Goal: Register for event/course

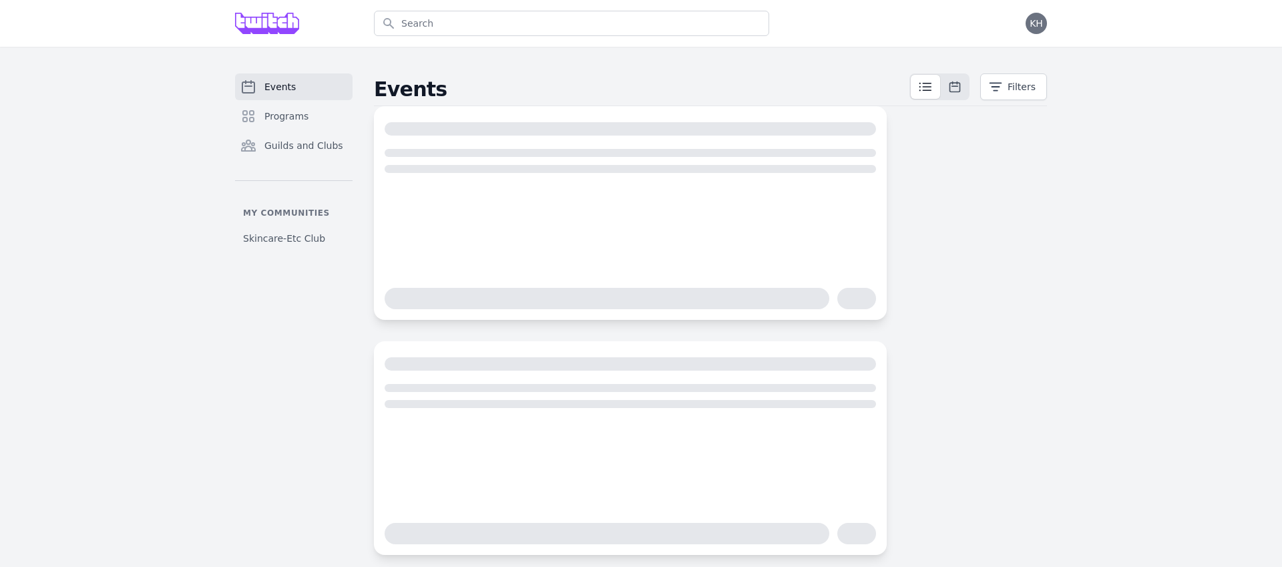
click at [267, 85] on span "Events" at bounding box center [279, 86] width 31 height 13
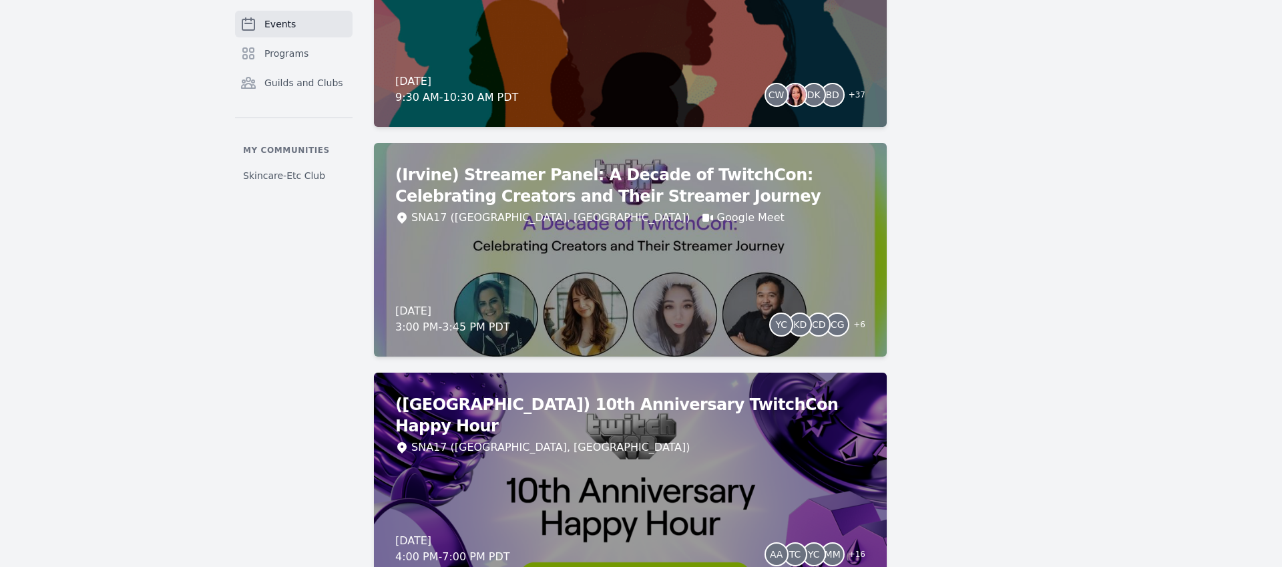
scroll to position [1624, 0]
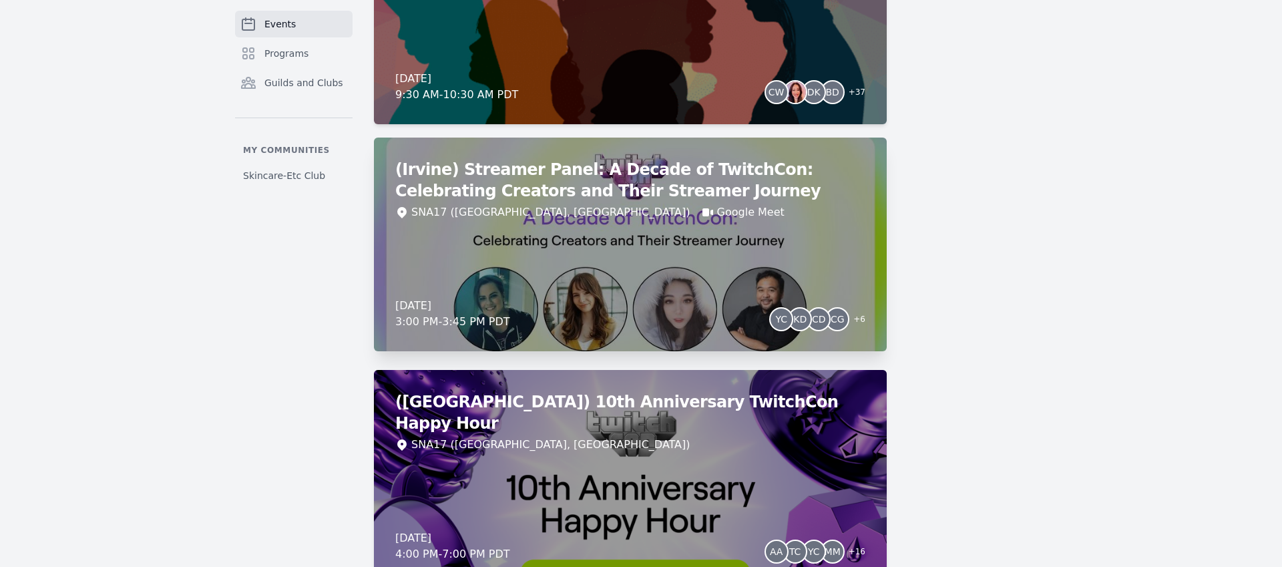
click at [598, 203] on div "(Irvine) Streamer Panel: A Decade of TwitchCon: Celebrating Creators and Their …" at bounding box center [630, 189] width 470 height 61
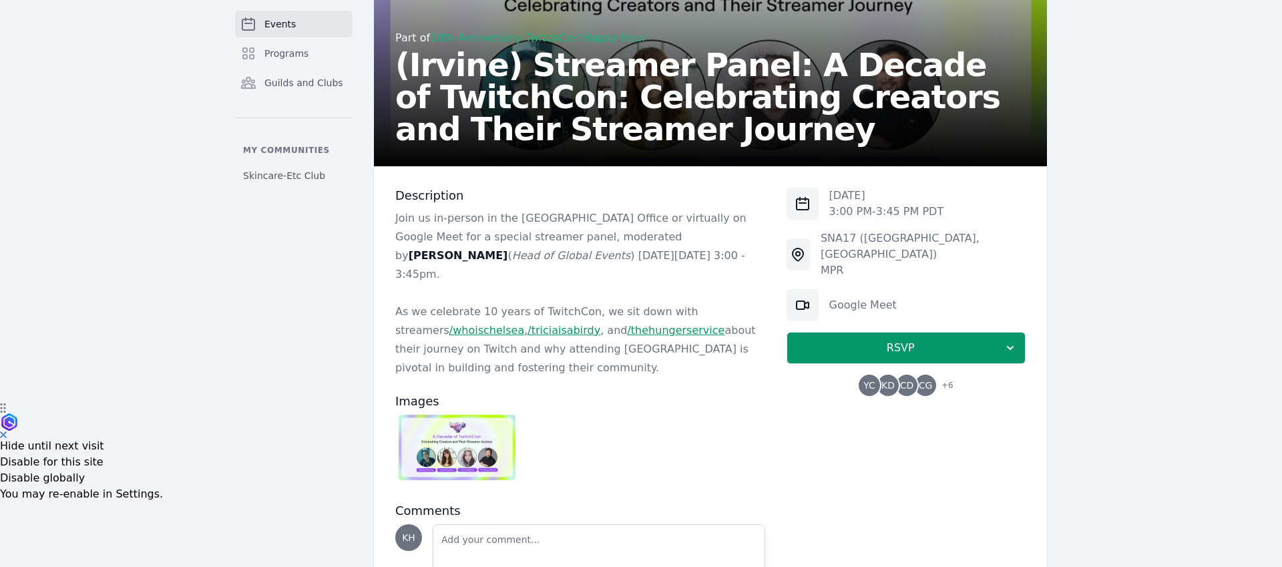
scroll to position [165, 0]
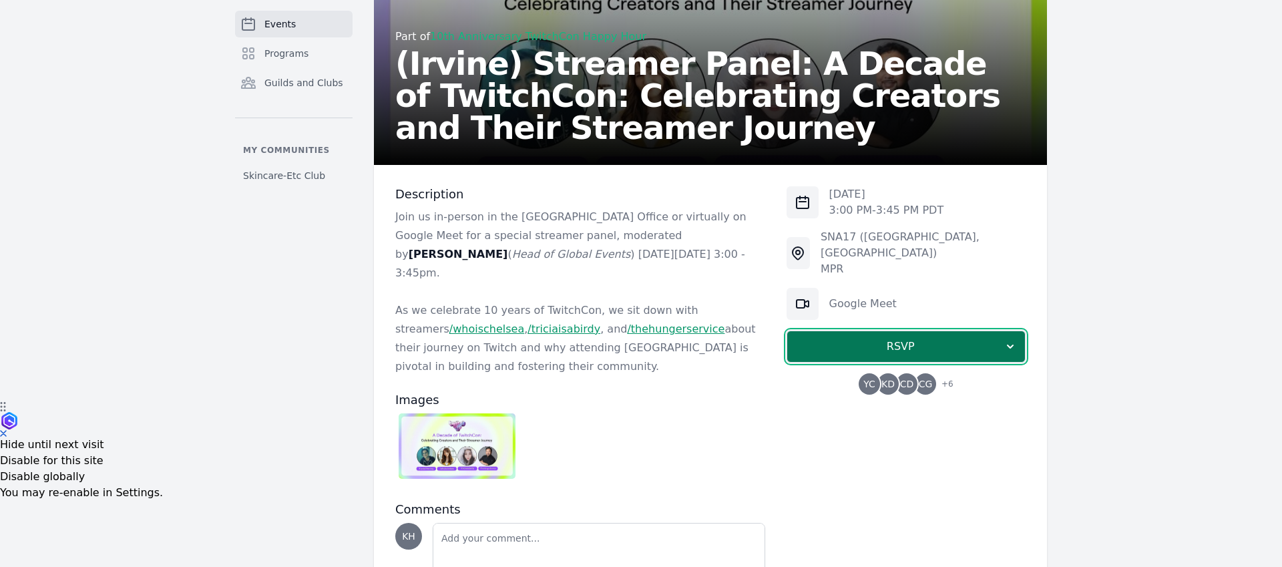
click at [910, 339] on span "RSVP" at bounding box center [901, 347] width 206 height 16
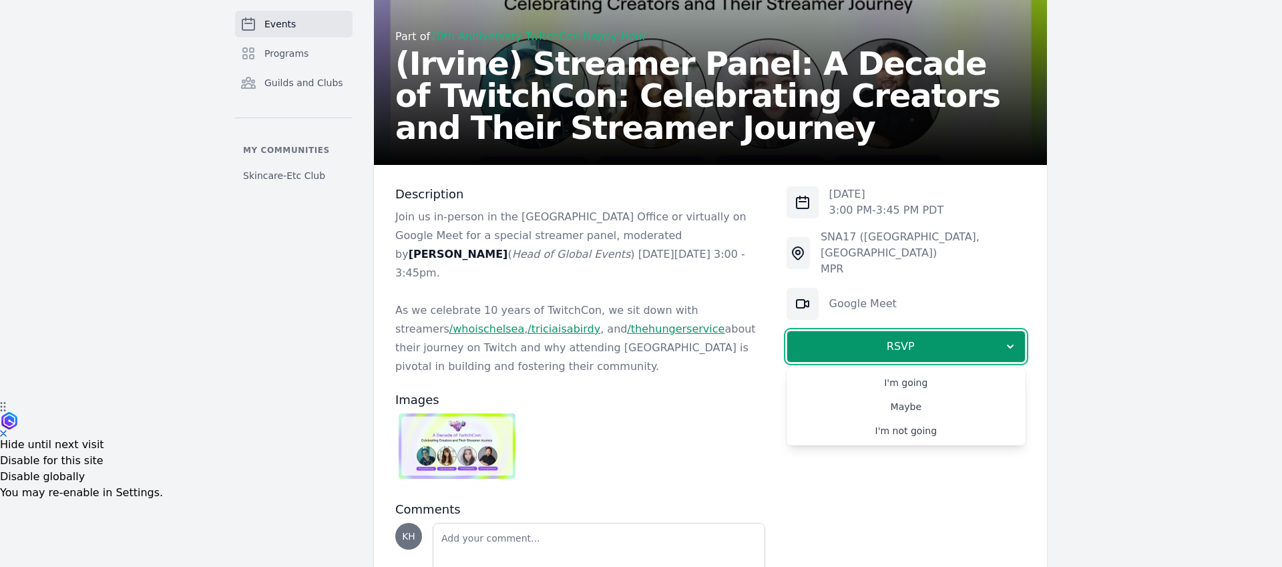
click at [1025, 288] on div "Google Meet" at bounding box center [906, 304] width 239 height 32
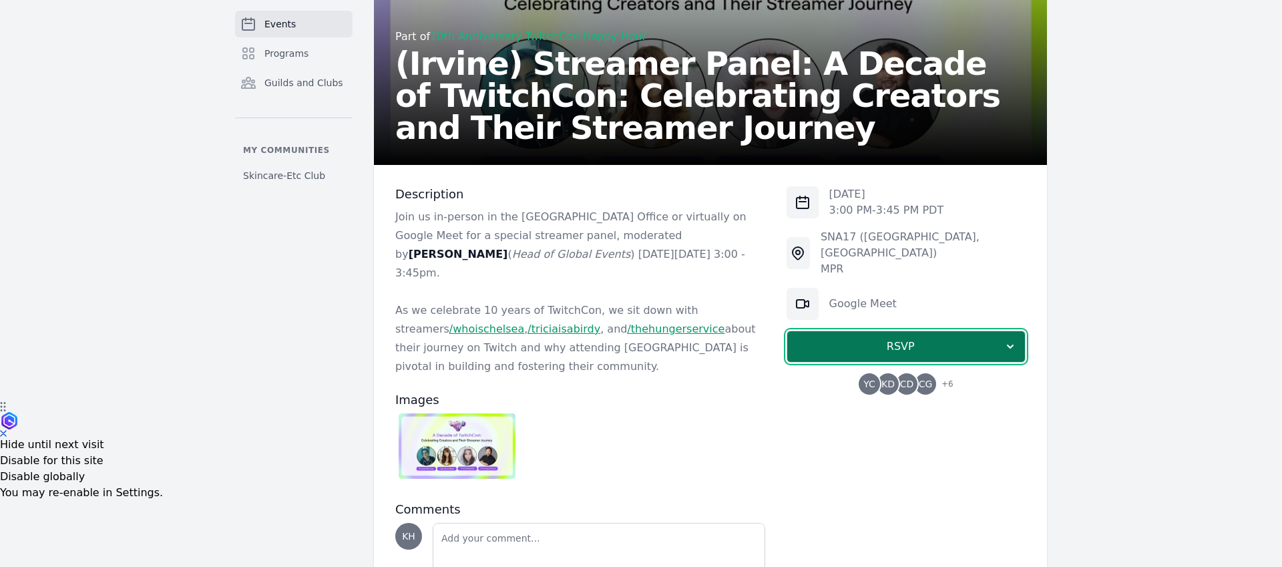
click at [1016, 340] on icon "button" at bounding box center [1009, 346] width 13 height 13
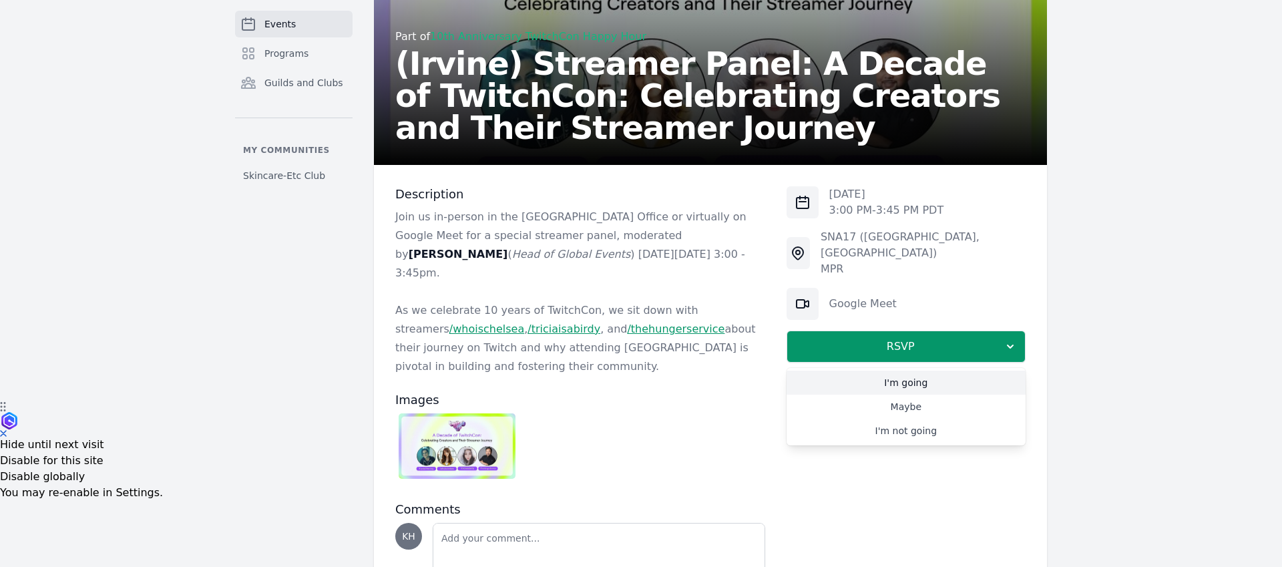
click at [949, 371] on link "I'm going" at bounding box center [906, 383] width 239 height 24
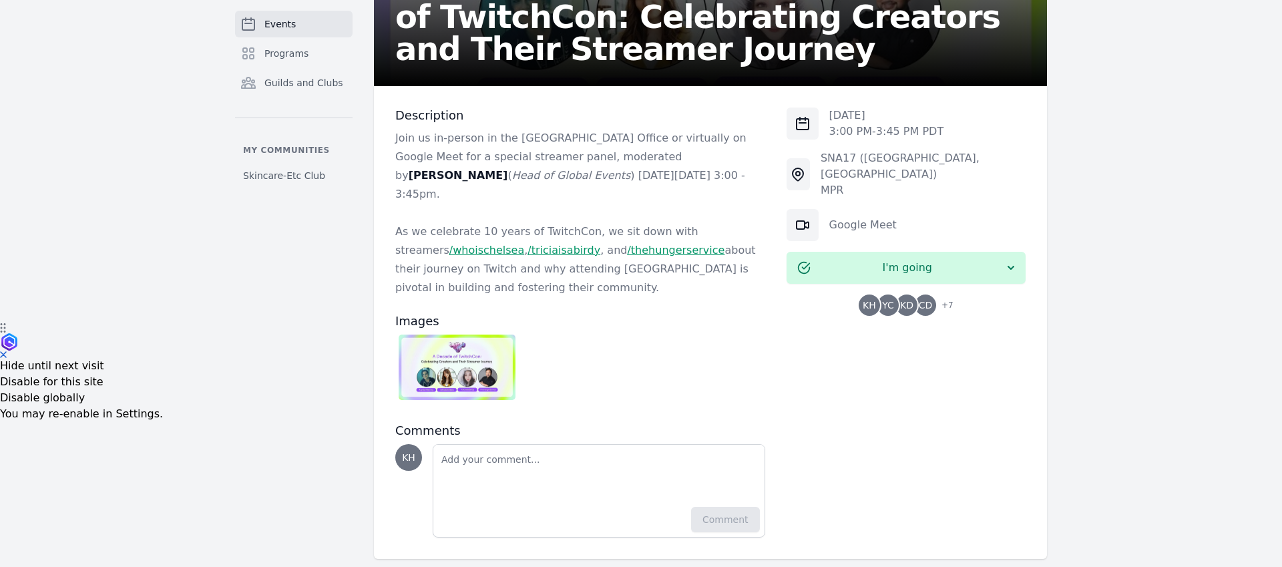
click at [939, 297] on span "+ 7" at bounding box center [943, 306] width 20 height 19
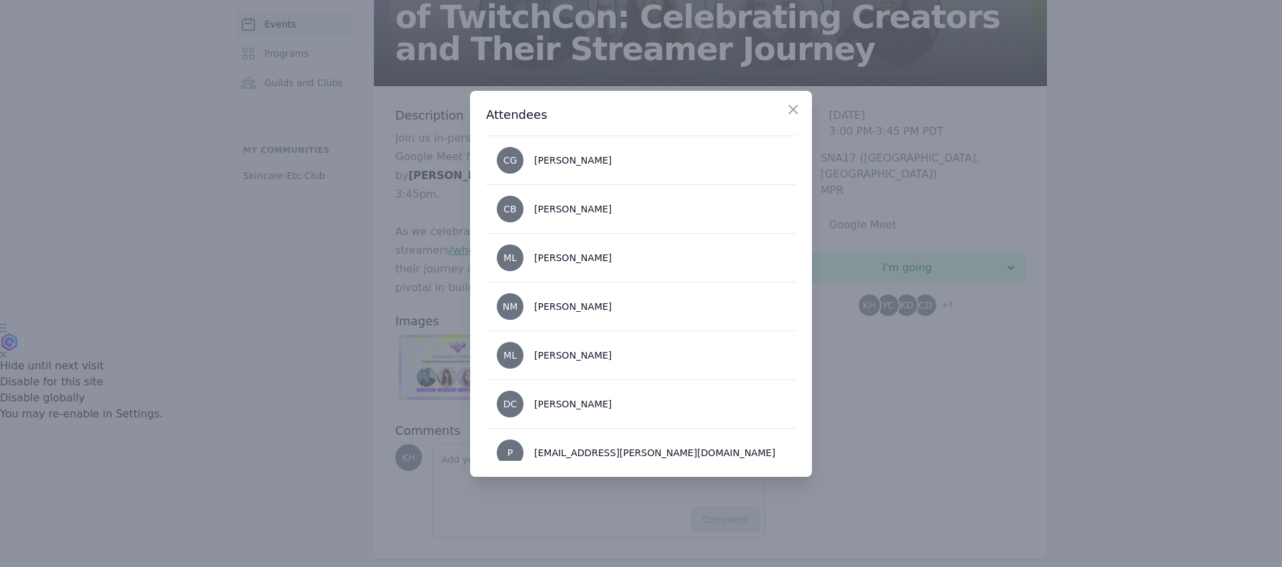
scroll to position [208, 0]
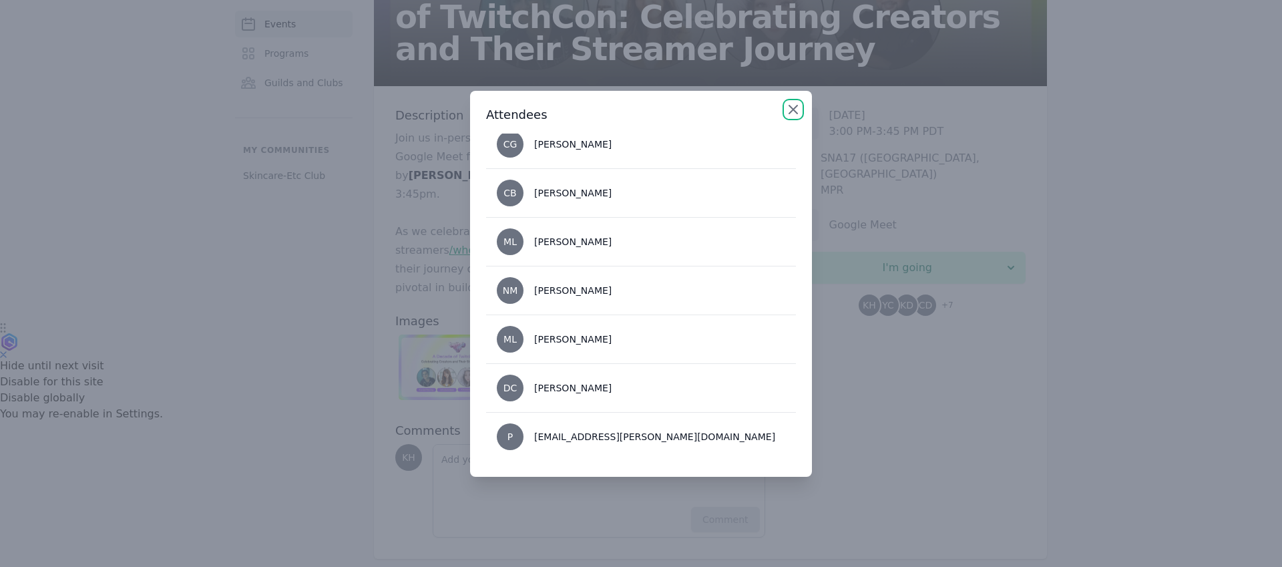
click at [794, 105] on icon "button" at bounding box center [793, 109] width 16 height 16
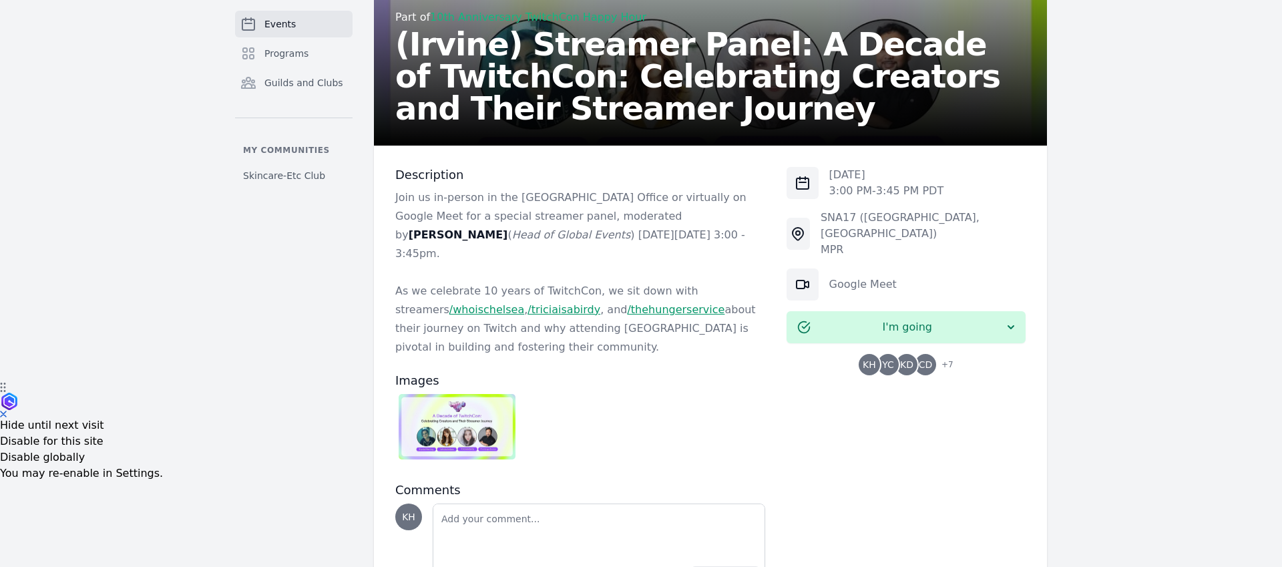
scroll to position [0, 0]
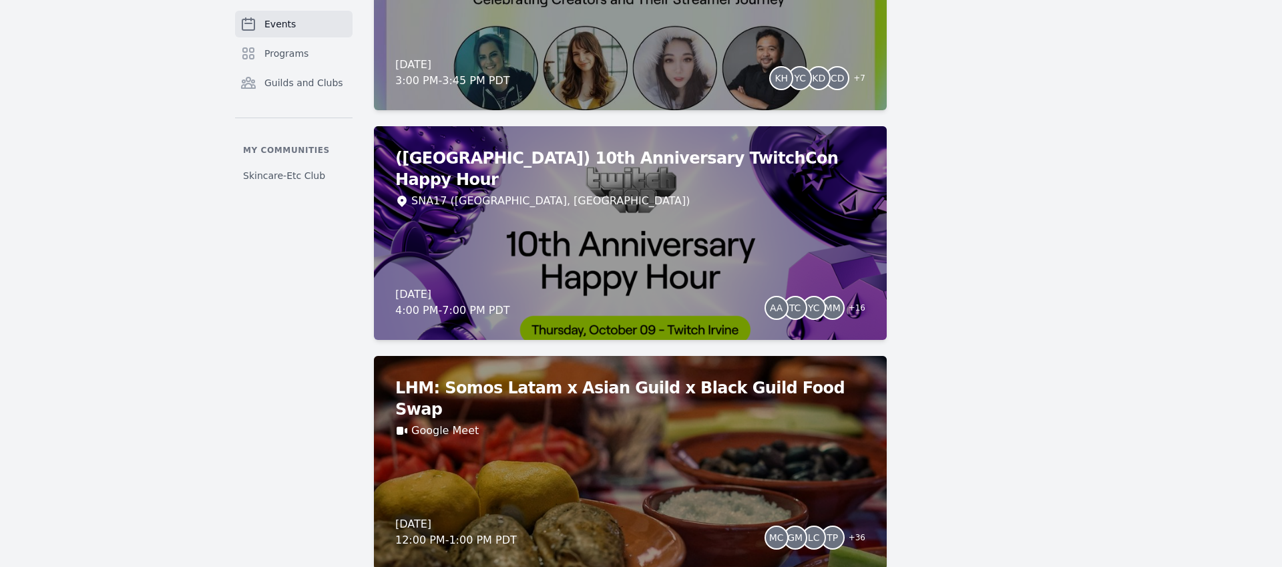
scroll to position [1846, 0]
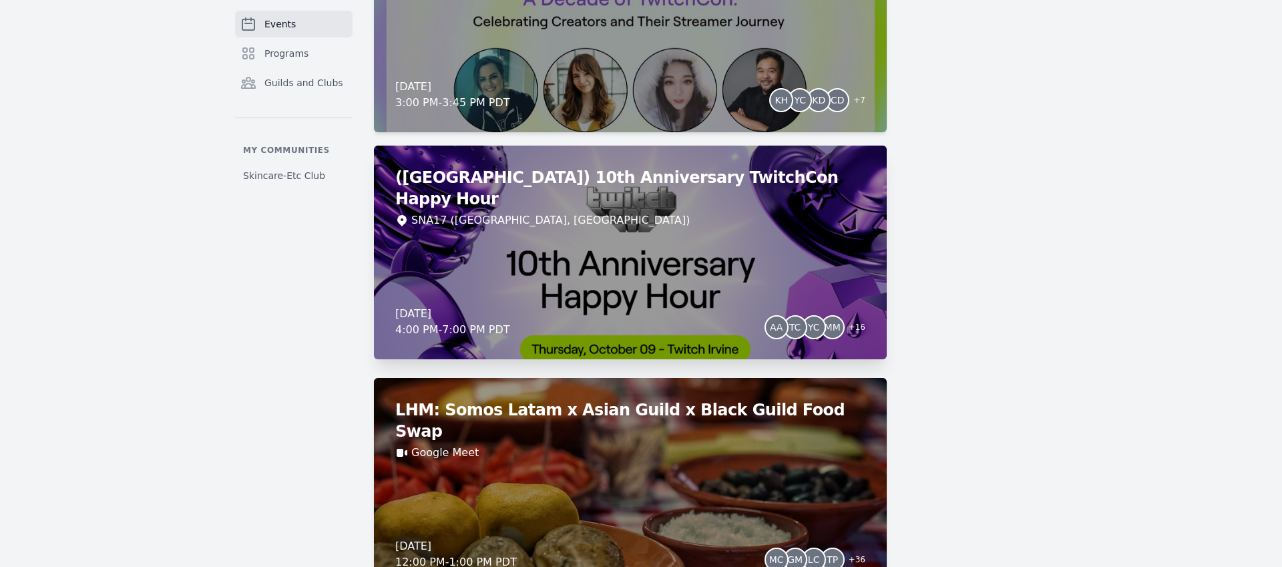
click at [551, 240] on div "([GEOGRAPHIC_DATA]) 10th Anniversary TwitchCon Happy Hour SNA17 ([GEOGRAPHIC_DA…" at bounding box center [630, 253] width 513 height 214
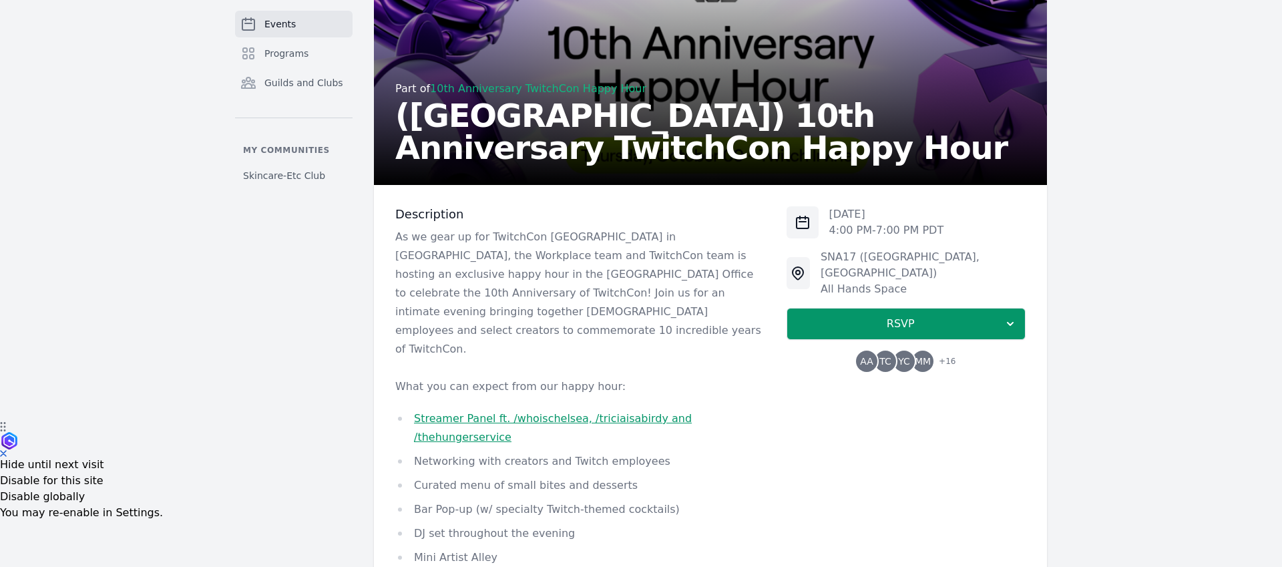
scroll to position [148, 0]
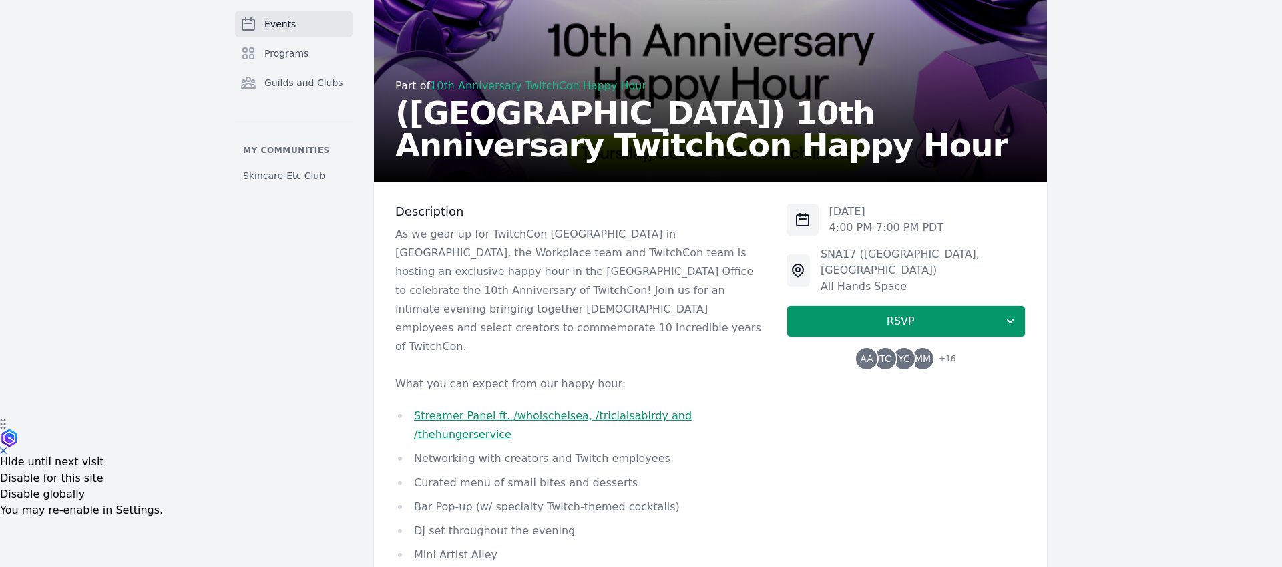
click at [943, 351] on span "+ 16" at bounding box center [943, 360] width 25 height 19
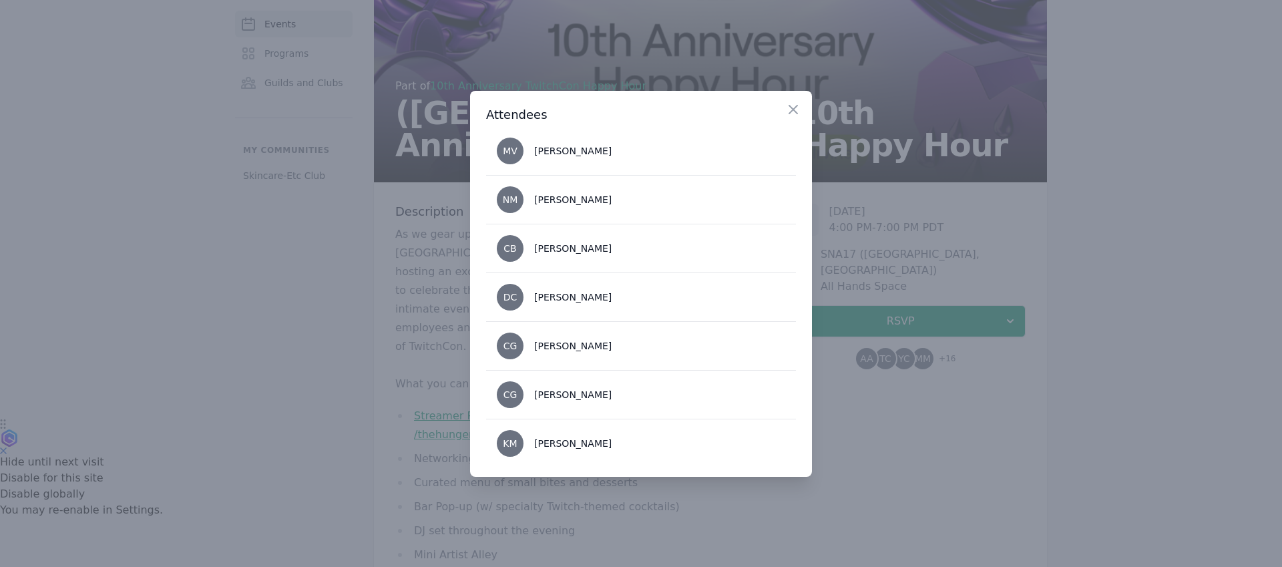
scroll to position [647, 0]
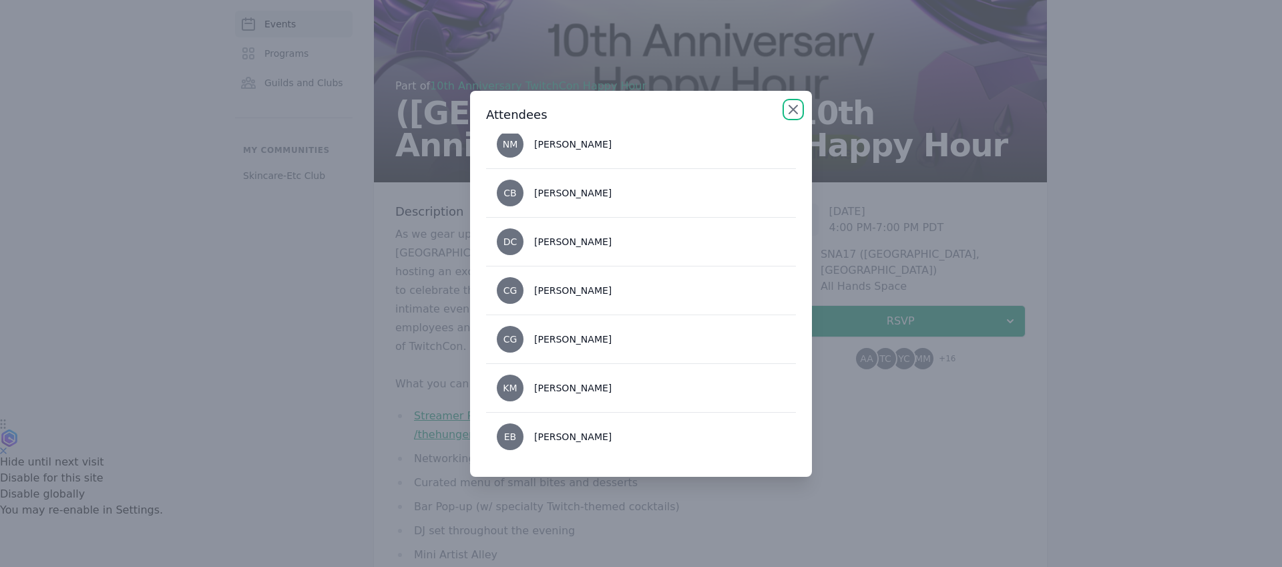
click at [793, 107] on icon "button" at bounding box center [793, 109] width 16 height 16
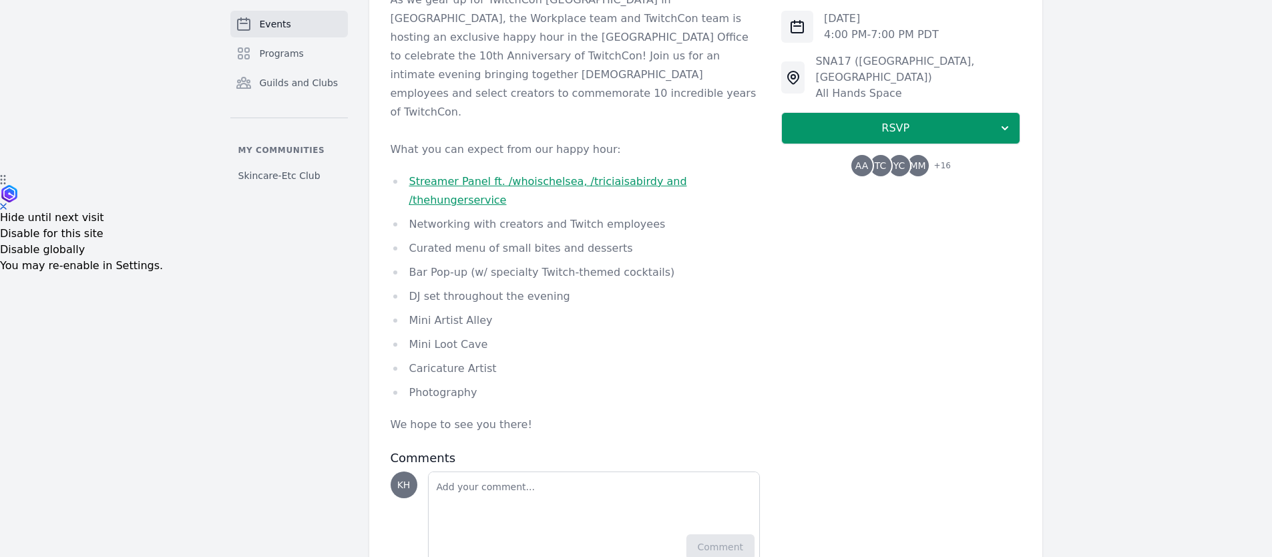
scroll to position [0, 0]
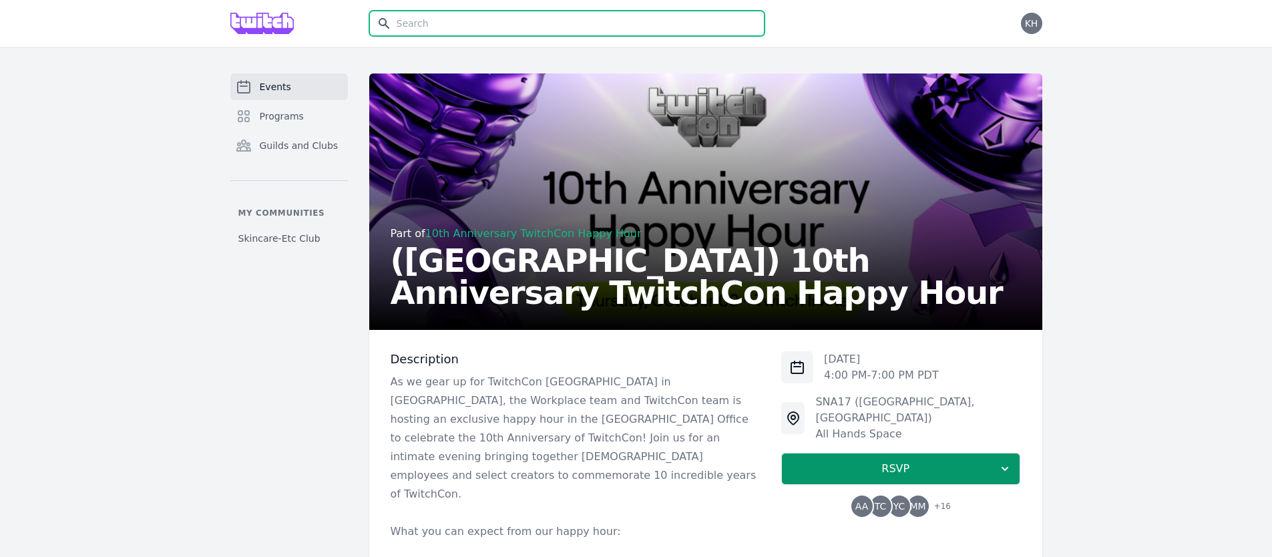
click at [417, 23] on input "text" at bounding box center [566, 23] width 395 height 25
type input "1"
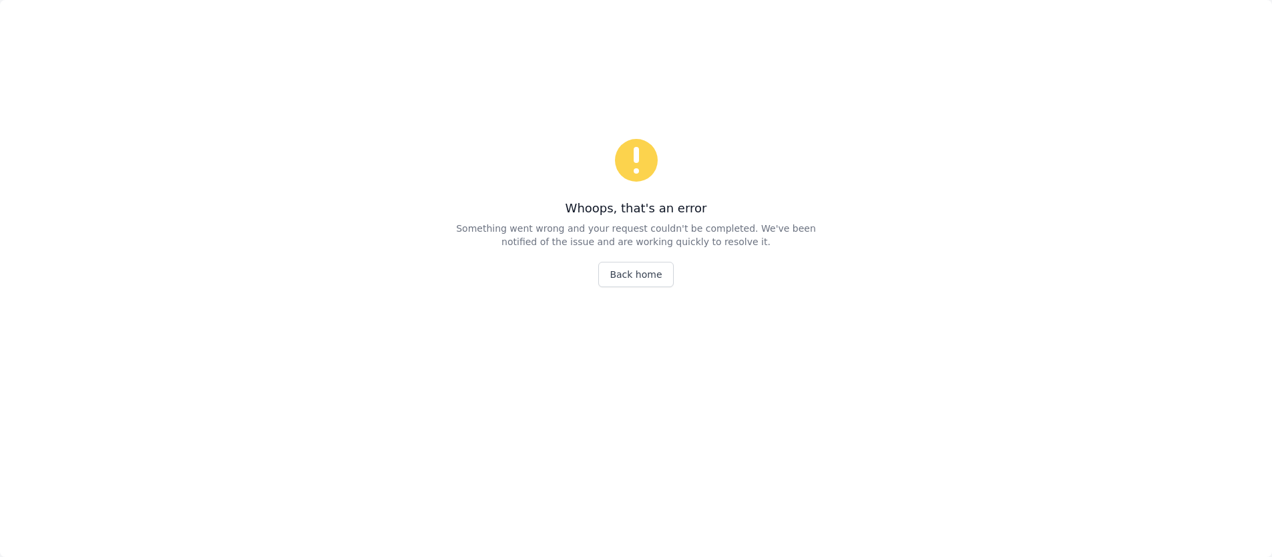
scroll to position [118, 0]
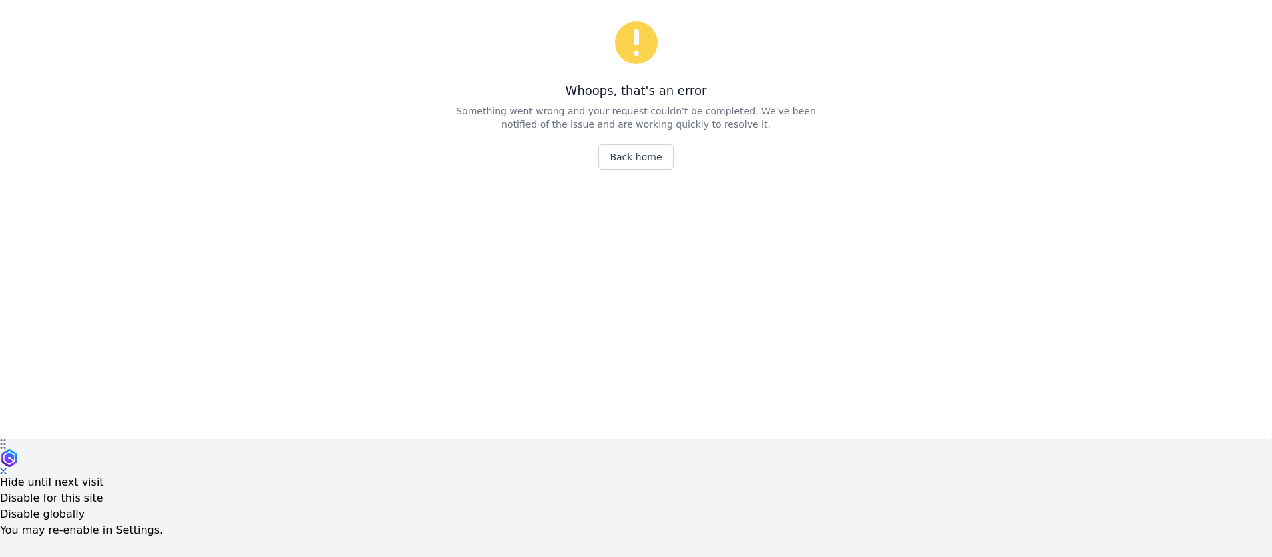
click at [672, 154] on div "Whoops, that's an error Something went wrong and your request couldn't be compl…" at bounding box center [636, 278] width 417 height 557
click at [645, 156] on link "Back home" at bounding box center [635, 156] width 75 height 25
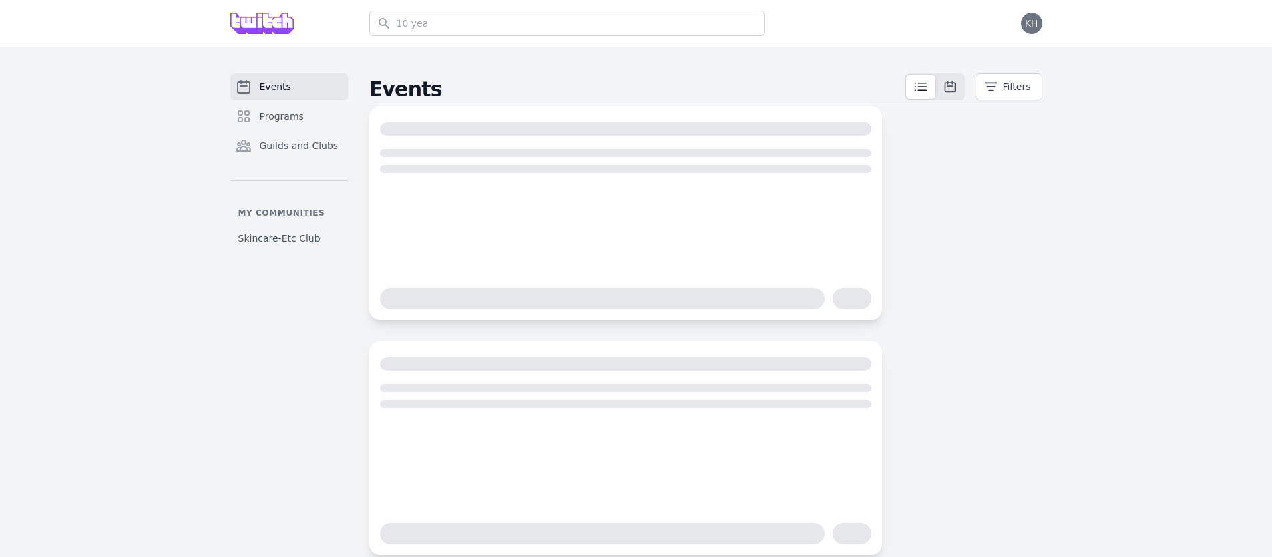
type input "10 year"
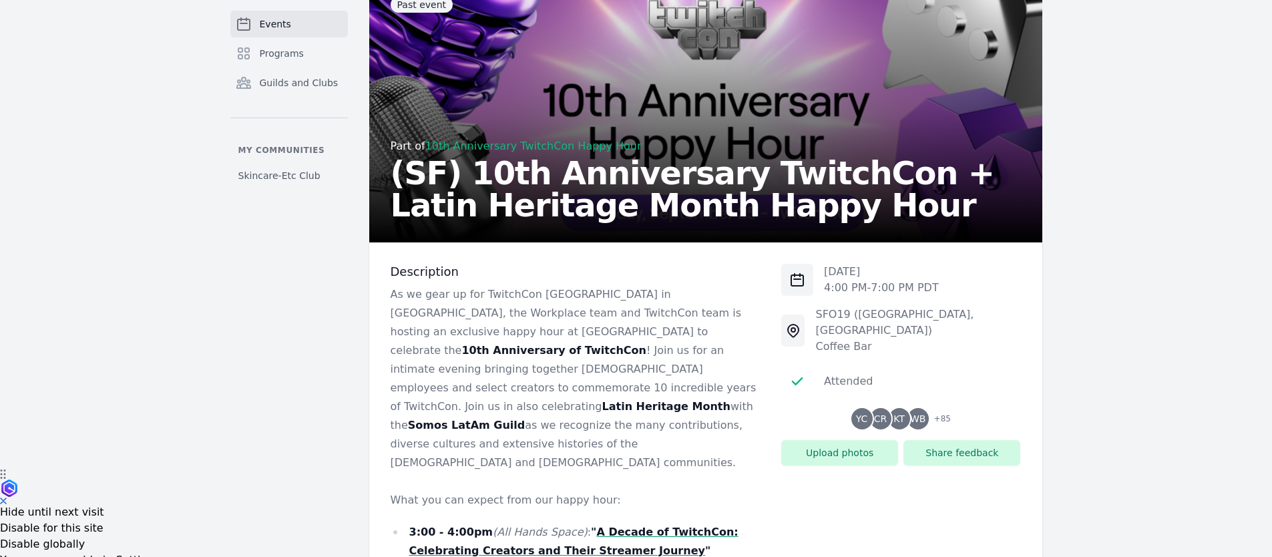
scroll to position [89, 0]
